Goal: Task Accomplishment & Management: Manage account settings

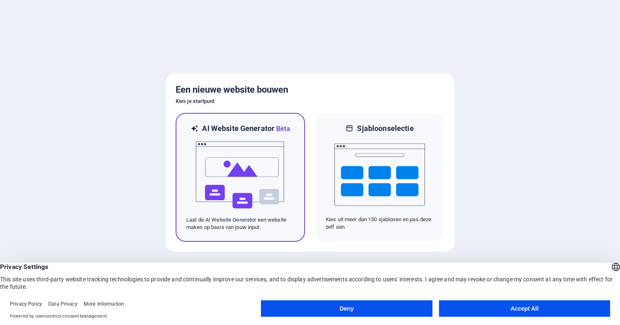
click at [242, 154] on img at bounding box center [240, 175] width 91 height 82
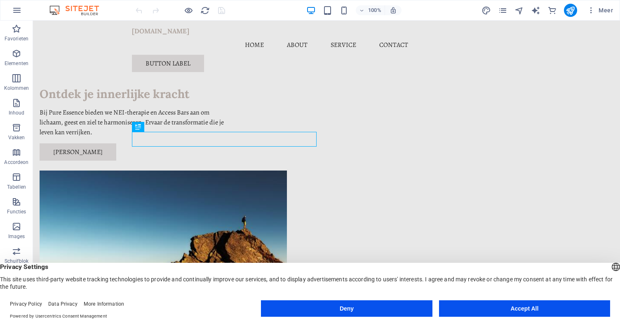
click at [511, 306] on button "Accept All" at bounding box center [524, 309] width 171 height 16
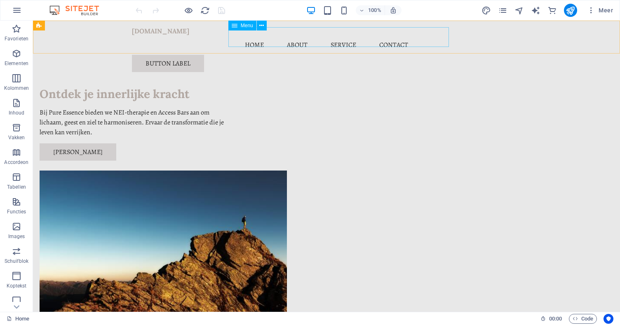
click at [313, 40] on nav "Home About Service Contact" at bounding box center [326, 45] width 389 height 20
click at [313, 36] on nav "Home About Service Contact" at bounding box center [326, 45] width 389 height 20
click at [247, 28] on span "Menu" at bounding box center [247, 25] width 12 height 5
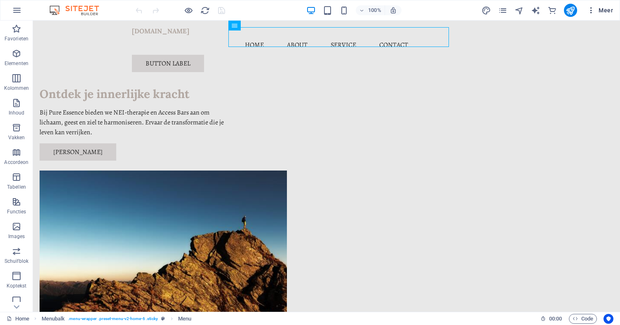
click at [605, 10] on span "Meer" at bounding box center [600, 10] width 26 height 8
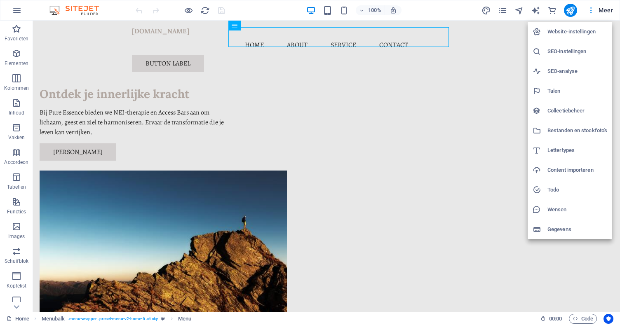
click at [605, 10] on div at bounding box center [310, 162] width 620 height 325
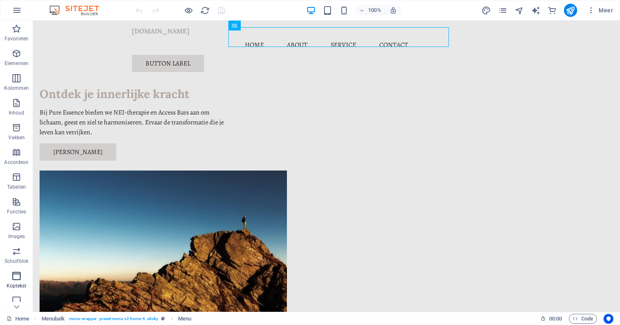
click at [17, 280] on icon "button" at bounding box center [17, 276] width 10 height 10
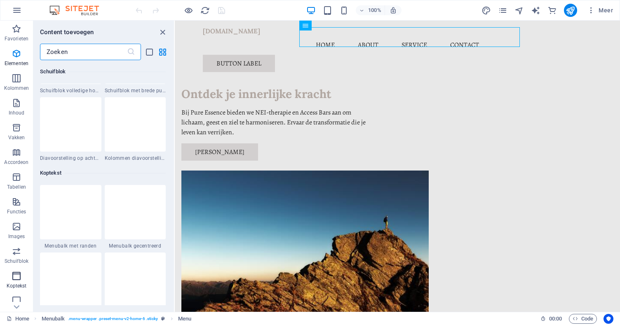
scroll to position [4964, 0]
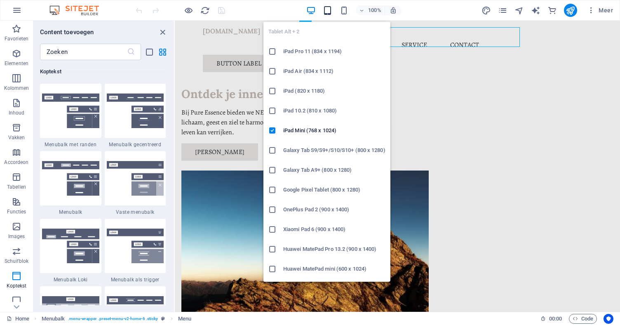
click at [326, 11] on icon "button" at bounding box center [327, 10] width 9 height 9
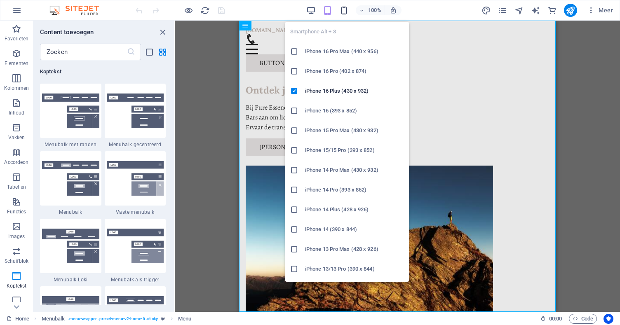
click at [344, 8] on icon "button" at bounding box center [343, 10] width 9 height 9
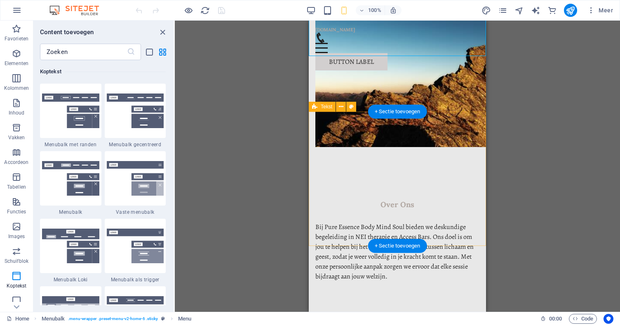
scroll to position [0, 0]
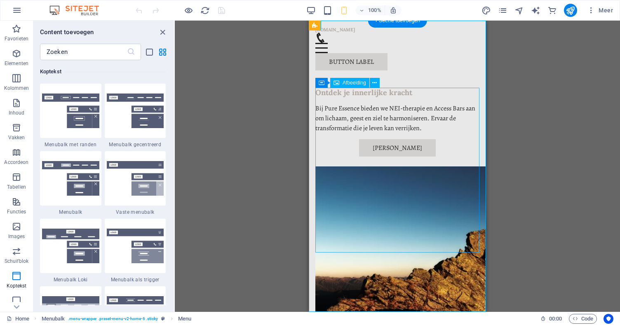
click at [376, 167] on figure at bounding box center [397, 249] width 164 height 165
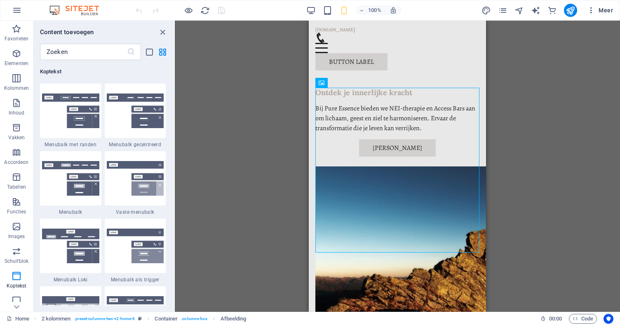
click at [593, 7] on icon "button" at bounding box center [591, 10] width 8 height 8
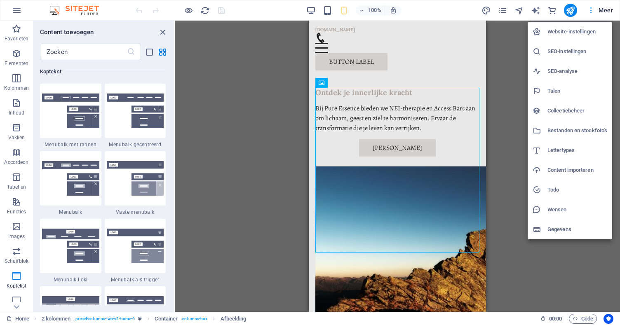
click at [593, 7] on div at bounding box center [310, 162] width 620 height 325
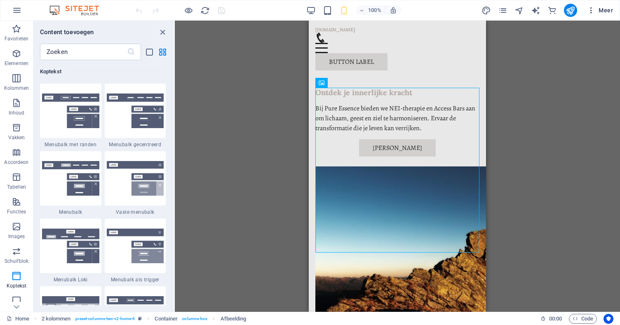
click at [608, 13] on span "Meer" at bounding box center [600, 10] width 26 height 8
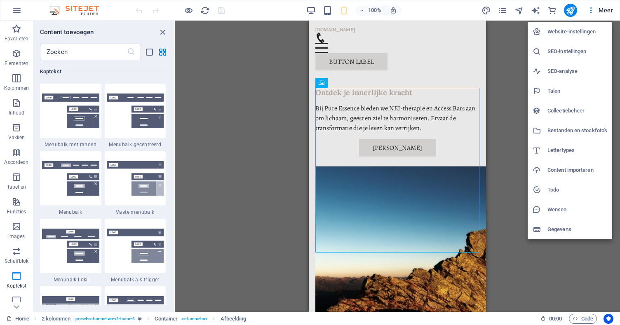
click at [507, 54] on div at bounding box center [310, 162] width 620 height 325
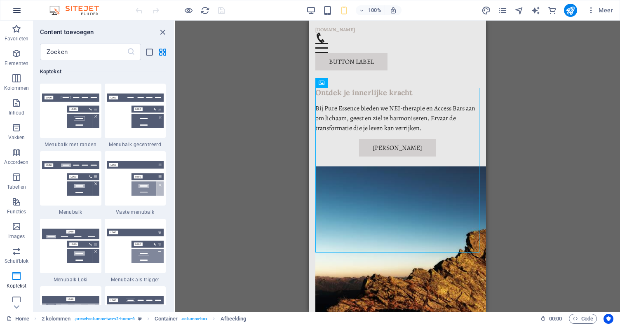
click at [17, 13] on icon "button" at bounding box center [17, 10] width 10 height 10
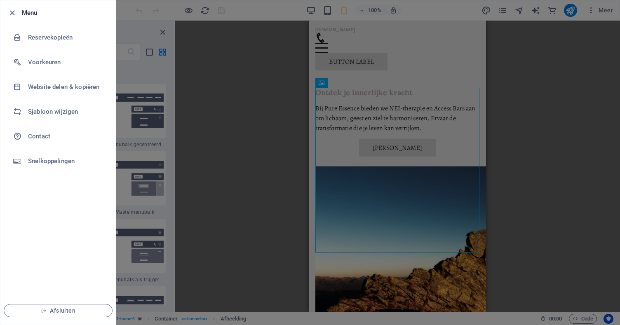
click at [544, 173] on div at bounding box center [310, 162] width 620 height 325
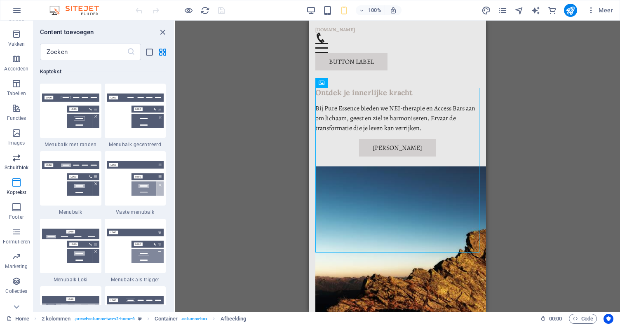
scroll to position [105, 0]
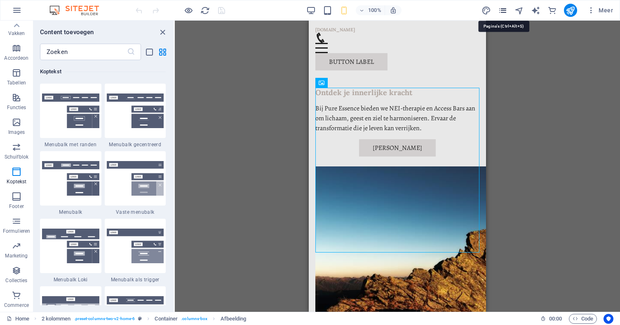
click at [502, 11] on icon "pages" at bounding box center [502, 10] width 9 height 9
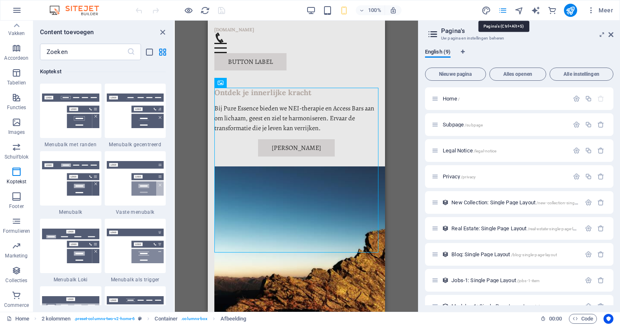
click at [502, 11] on icon "pages" at bounding box center [502, 10] width 9 height 9
click at [570, 9] on icon "publish" at bounding box center [570, 10] width 9 height 9
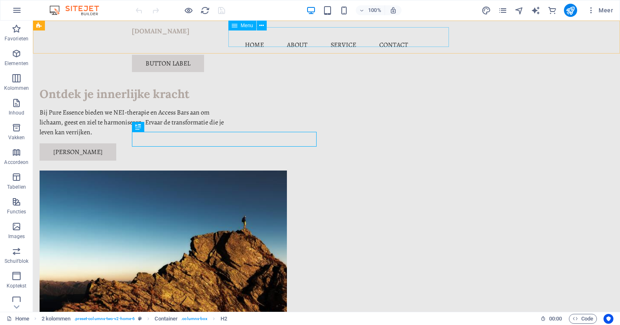
click at [309, 38] on nav "Home About Service Contact" at bounding box center [326, 45] width 389 height 20
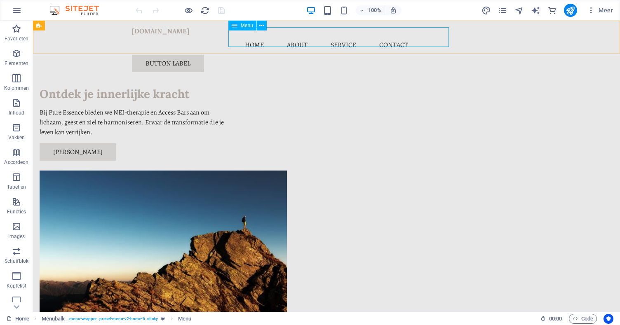
click at [245, 28] on span "Menu" at bounding box center [247, 25] width 12 height 5
click at [236, 27] on icon at bounding box center [235, 26] width 6 height 10
click at [262, 26] on icon at bounding box center [261, 25] width 5 height 9
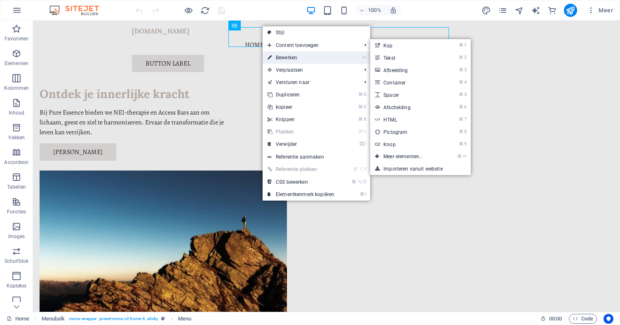
click at [287, 57] on link "⏎ Bewerken" at bounding box center [301, 58] width 77 height 12
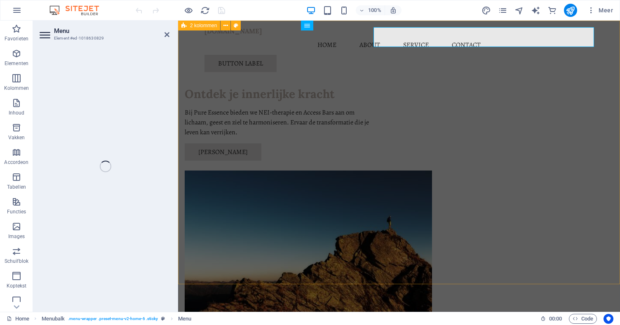
select select
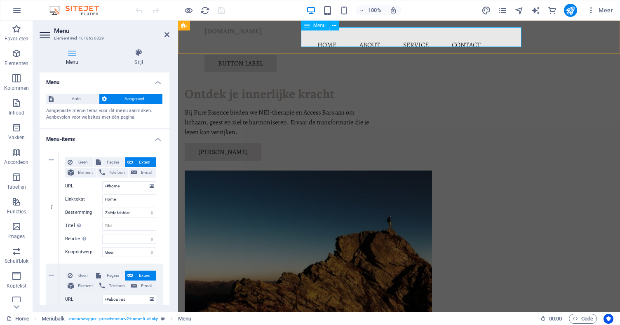
click at [380, 35] on nav "Home About Service Contact" at bounding box center [398, 45] width 389 height 20
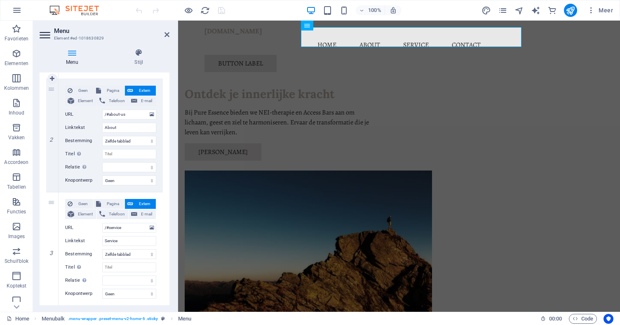
scroll to position [187, 0]
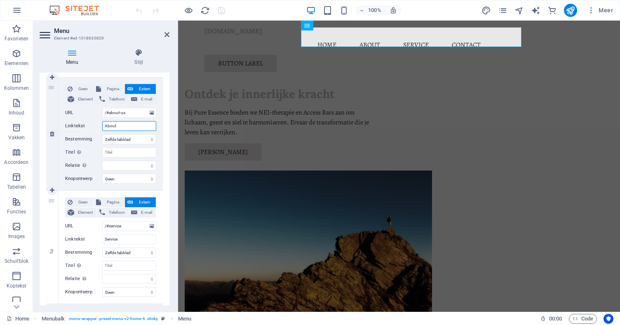
click at [139, 124] on input "About" at bounding box center [129, 126] width 54 height 10
type input "A"
select select
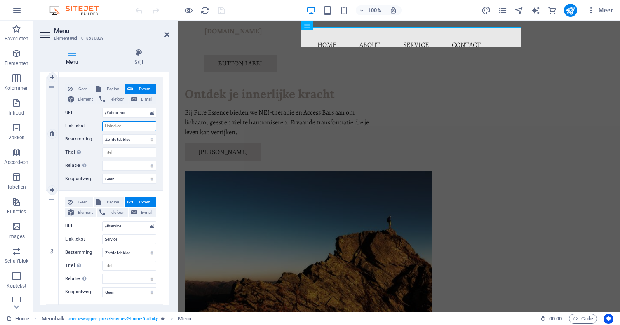
select select
type input "Over Linda"
select select
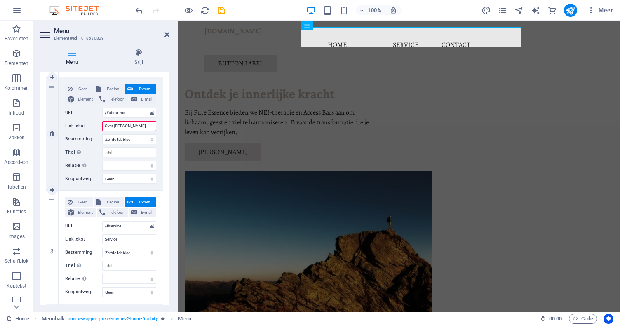
select select
type input "Over"
select select
type input "Over m"
select select
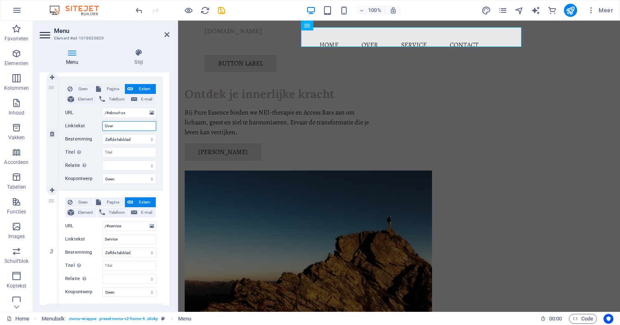
select select
type input "Over mij"
select select
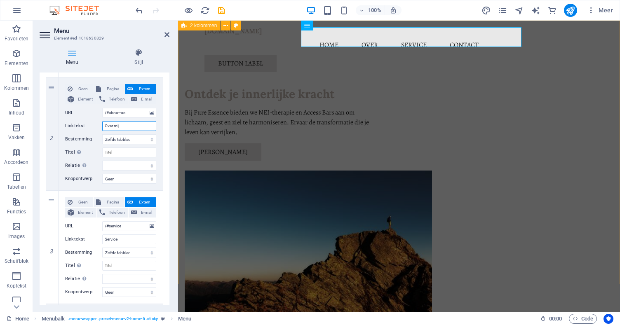
select select
type input "Over mij"
click at [169, 122] on div "1 Geen Pagina Extern Element Telefoon E-mail Pagina Home Subpage Legal Notice P…" at bounding box center [105, 191] width 130 height 466
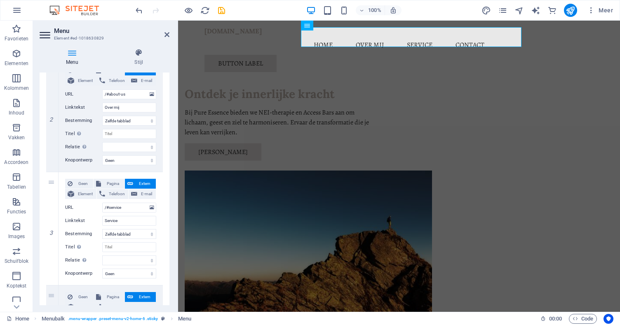
scroll to position [210, 0]
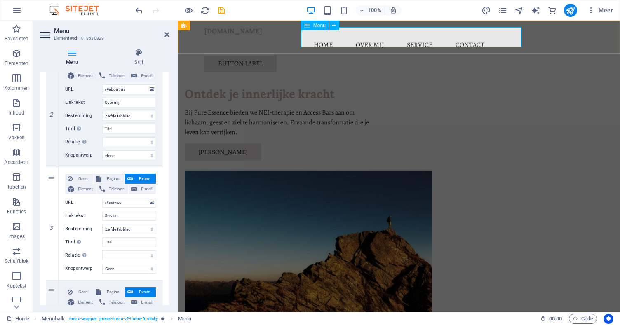
click at [428, 35] on nav "Home Over mij Service Contact" at bounding box center [398, 45] width 389 height 20
click at [132, 215] on input "Service" at bounding box center [129, 216] width 54 height 10
type input "S"
select select
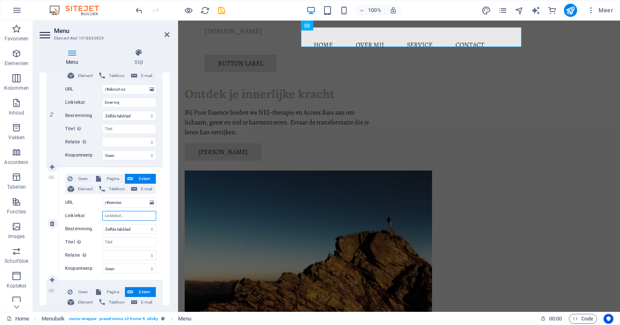
select select
type input "Ser"
select select
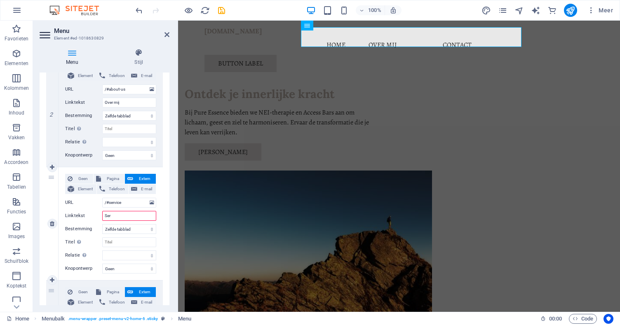
select select
type input "Service"
select select
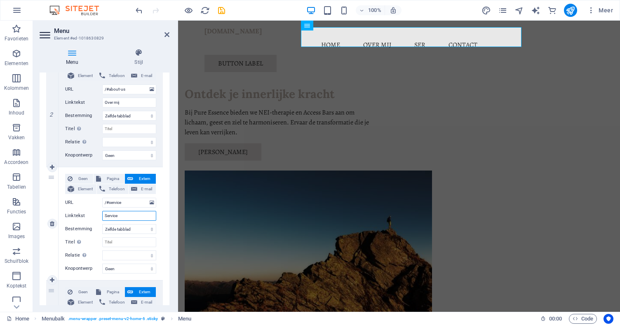
select select
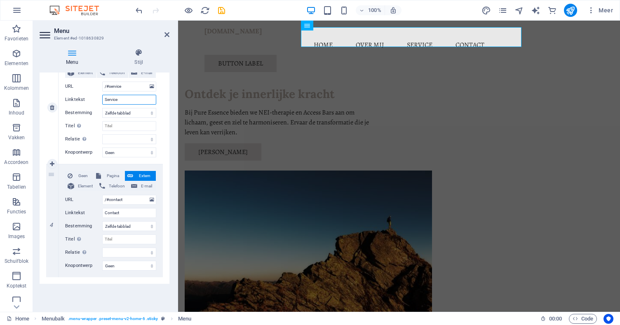
scroll to position [329, 0]
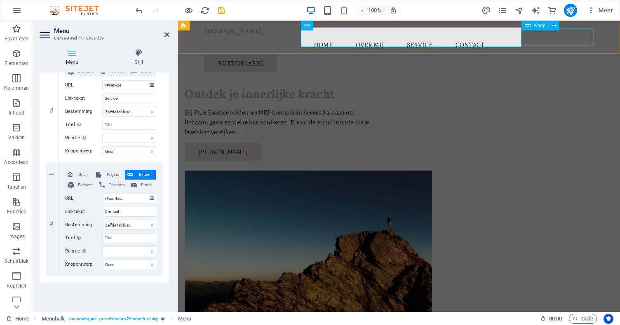
click at [580, 55] on div "Button label" at bounding box center [398, 63] width 389 height 17
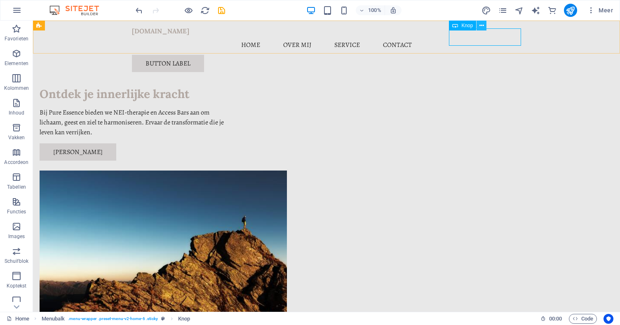
click at [483, 25] on icon at bounding box center [481, 25] width 5 height 9
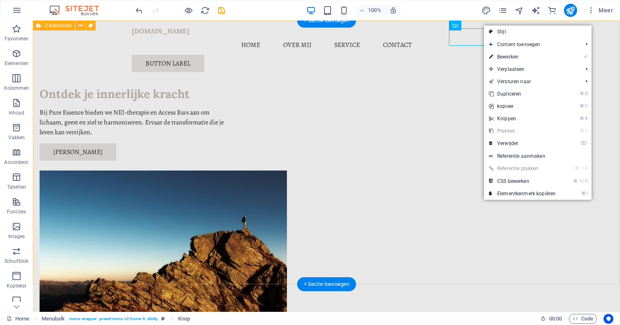
click at [430, 58] on div "Ontdek je innerlijke kracht Bij Pure Essence bieden we NEI-therapie en Access B…" at bounding box center [326, 195] width 587 height 348
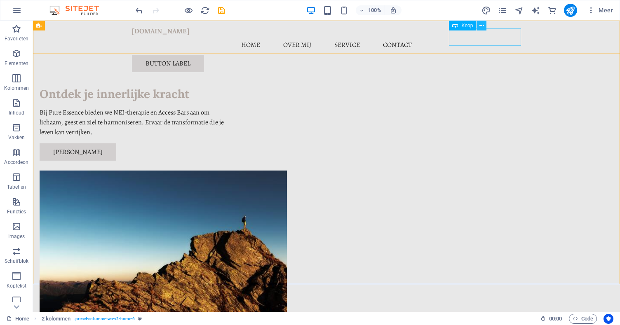
click at [483, 26] on icon at bounding box center [481, 25] width 5 height 9
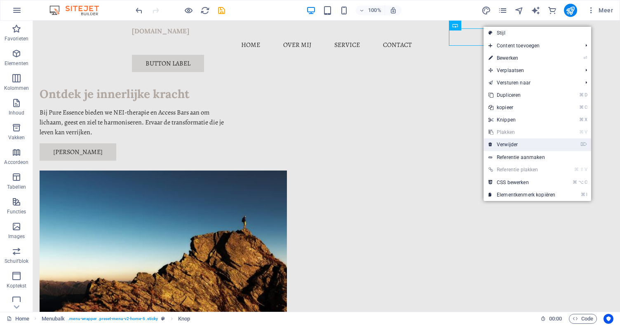
click at [509, 146] on link "⌦ Verwijder" at bounding box center [522, 145] width 77 height 12
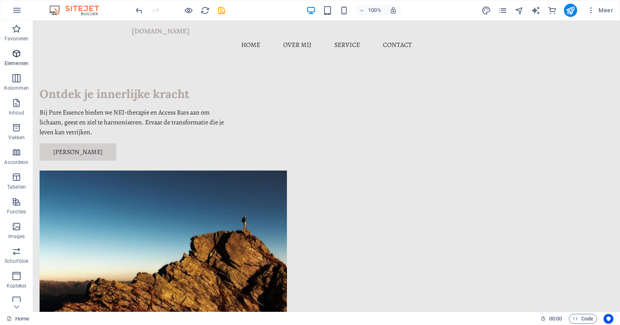
click at [19, 55] on icon "button" at bounding box center [17, 54] width 10 height 10
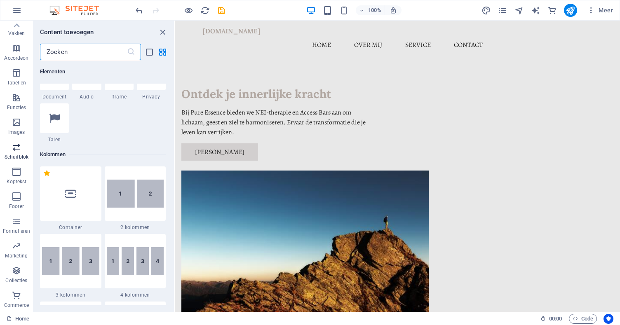
scroll to position [0, 0]
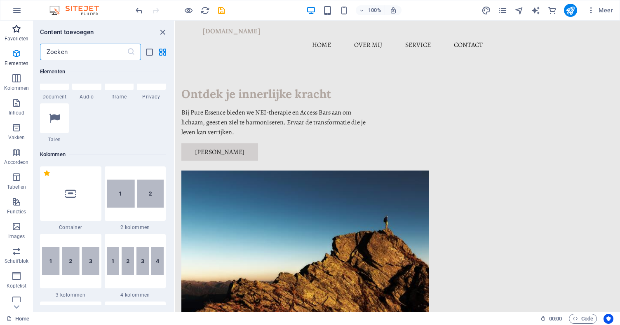
click at [17, 32] on icon "button" at bounding box center [17, 29] width 10 height 10
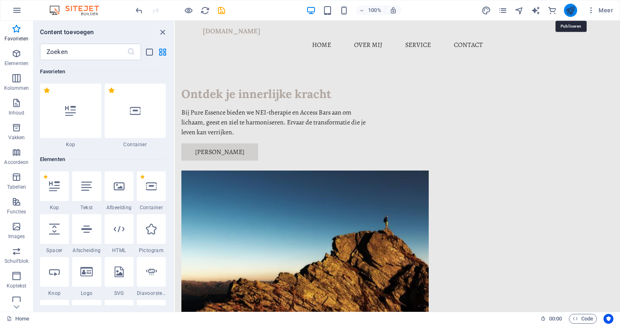
click at [571, 12] on icon "publish" at bounding box center [570, 10] width 9 height 9
